Goal: Task Accomplishment & Management: Manage account settings

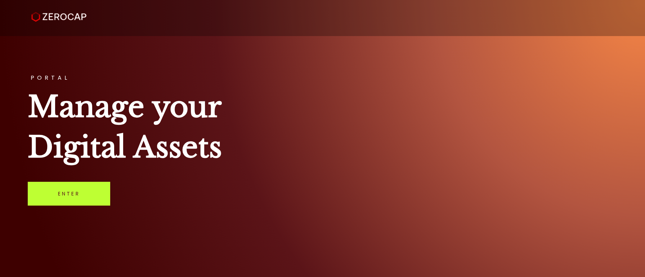
click at [85, 194] on link "Enter" at bounding box center [69, 193] width 82 height 24
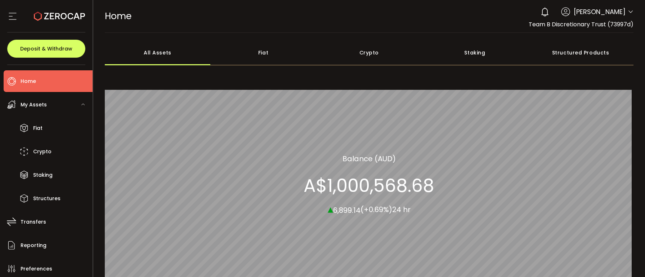
click at [611, 12] on span "[PERSON_NAME]" at bounding box center [600, 12] width 52 height 10
click at [629, 12] on icon at bounding box center [631, 12] width 6 height 6
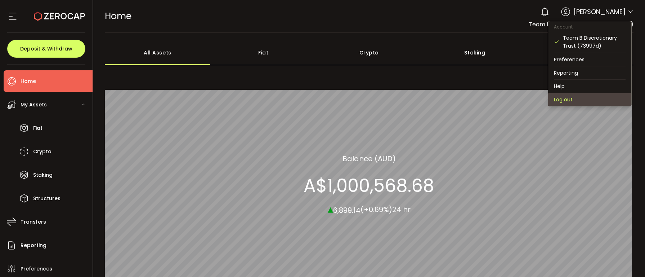
click at [561, 95] on li "Log out" at bounding box center [589, 99] width 83 height 13
